Goal: Find specific page/section: Find specific page/section

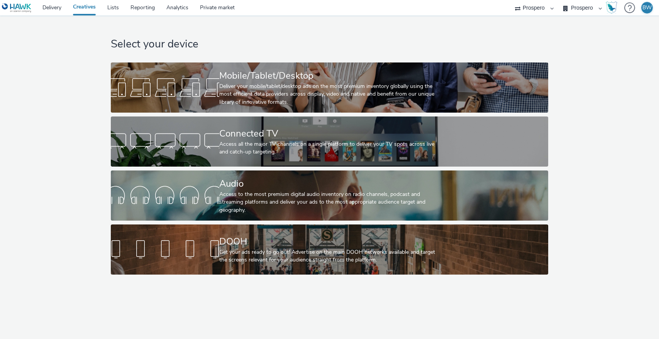
select select "b1b940d3-d05b-48b5-821e-f328c33b988b"
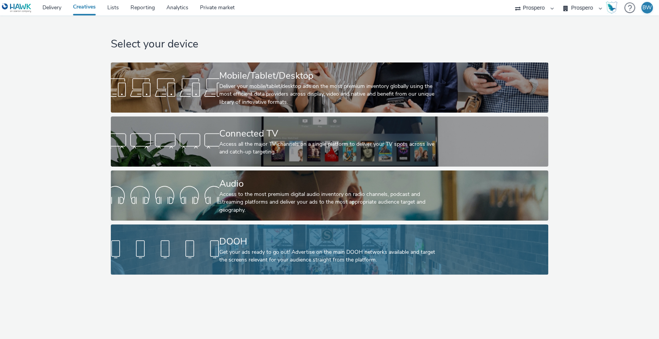
click at [216, 237] on div at bounding box center [165, 249] width 109 height 25
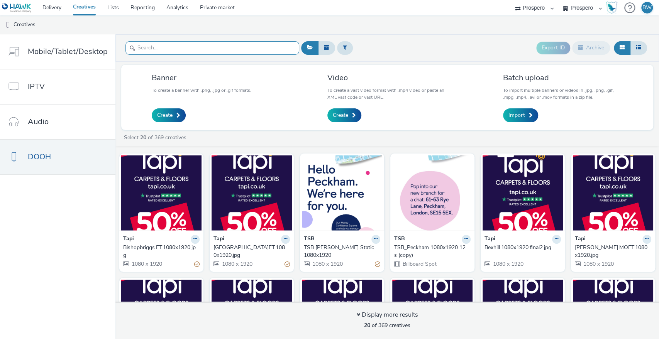
click at [246, 48] on input "text" at bounding box center [213, 48] width 174 height 14
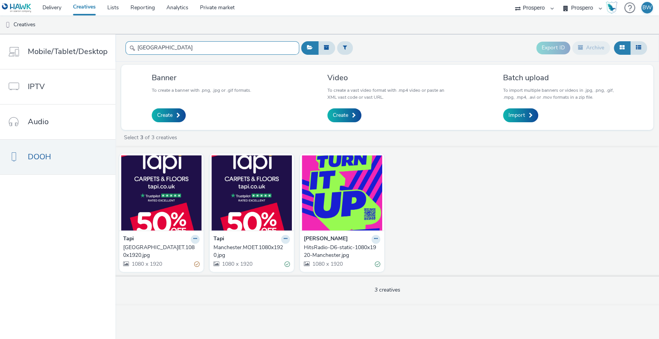
type input "[GEOGRAPHIC_DATA]"
click at [144, 245] on div "[GEOGRAPHIC_DATA]ET.1080x1920.jpg" at bounding box center [159, 252] width 73 height 16
